Goal: Complete application form: Complete application form

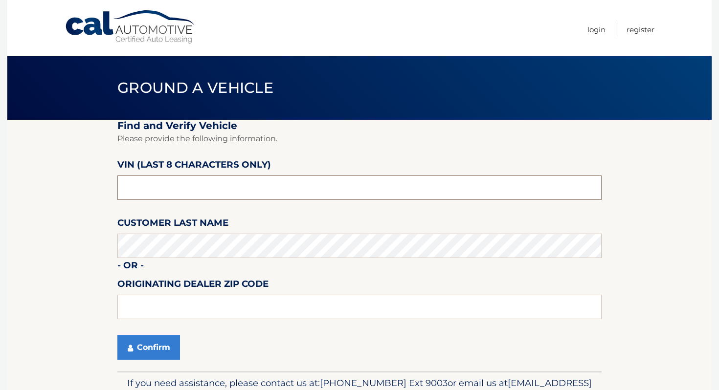
click at [189, 194] on input "text" at bounding box center [359, 188] width 484 height 24
type input "p*******"
type input "PH165697"
click at [163, 345] on button "Confirm" at bounding box center [148, 348] width 63 height 24
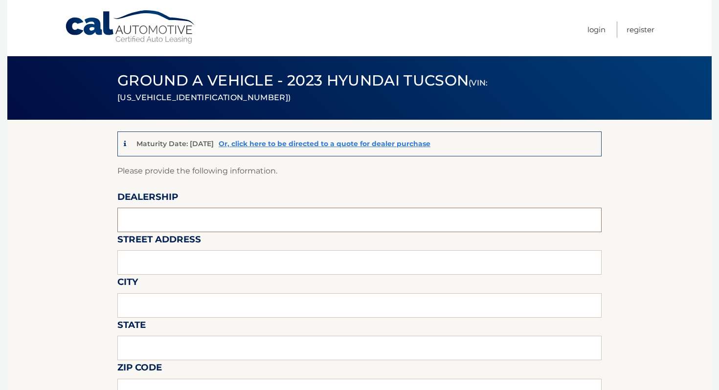
click at [190, 230] on input "text" at bounding box center [359, 220] width 484 height 24
type input "ISLAND AUTO GROUP"
click at [189, 257] on input "text" at bounding box center [359, 262] width 484 height 24
type input "2424 HYLAN BLVD"
type input "STATEN ISLAND"
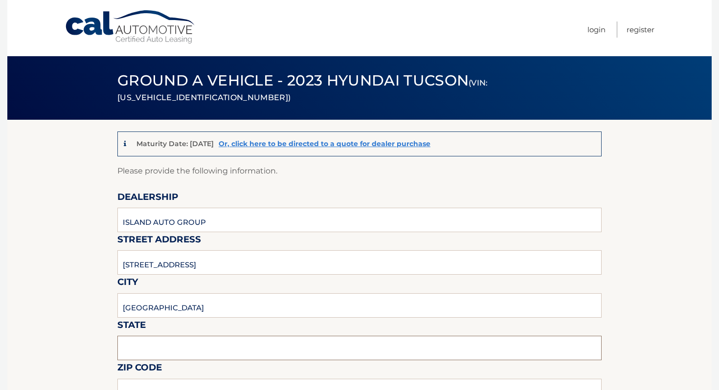
type input "NEW YORK"
type input "1O305"
type input "ISLAND AUTO GROUP"
type input "7323792810"
type input "CKEMP@MYISLANDSUBARU.COM"
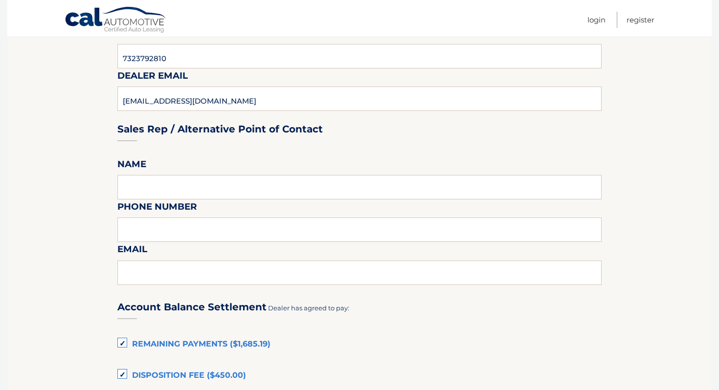
scroll to position [434, 0]
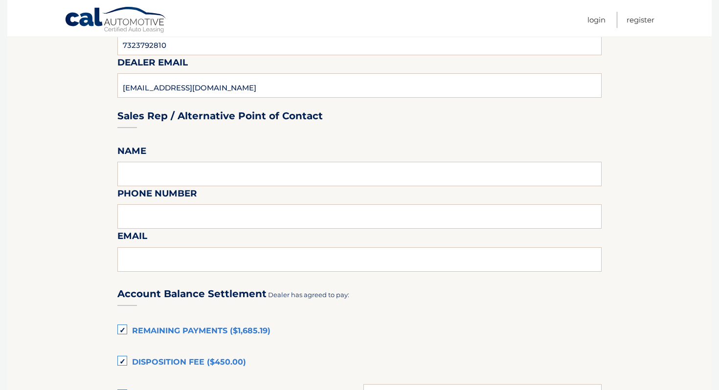
click at [215, 340] on label "Remaining Payments ($1,685.19)" at bounding box center [359, 332] width 484 height 20
click at [0, 0] on input "Remaining Payments ($1,685.19)" at bounding box center [0, 0] width 0 height 0
click at [210, 371] on label "Disposition Fee ($450.00)" at bounding box center [359, 363] width 484 height 20
click at [0, 0] on input "Disposition Fee ($450.00)" at bounding box center [0, 0] width 0 height 0
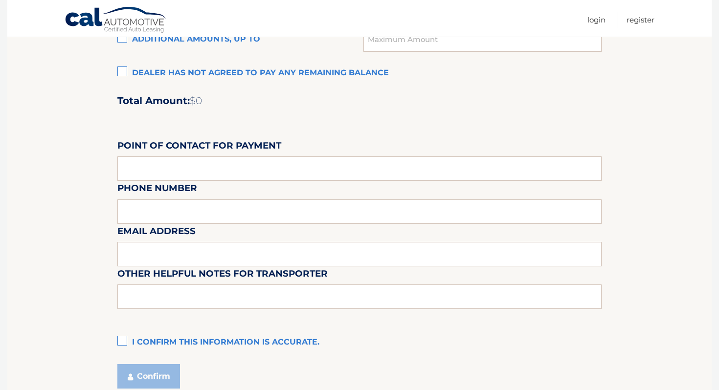
scroll to position [875, 0]
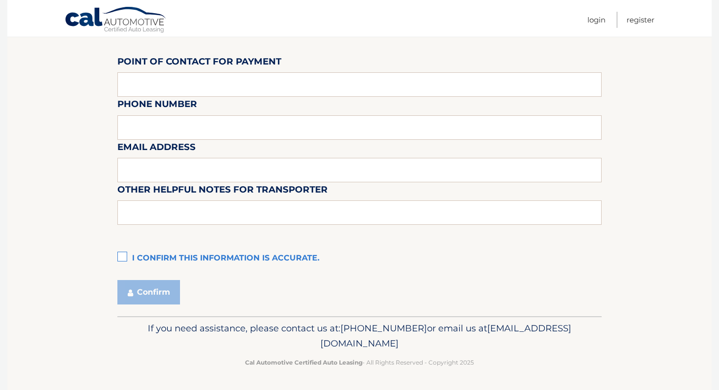
click at [224, 249] on label "I confirm this information is accurate." at bounding box center [359, 259] width 484 height 20
click at [0, 0] on input "I confirm this information is accurate." at bounding box center [0, 0] width 0 height 0
click at [173, 303] on button "Confirm" at bounding box center [148, 292] width 63 height 24
